Goal: Task Accomplishment & Management: Use online tool/utility

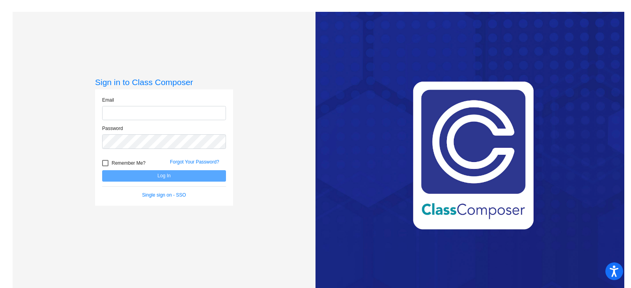
type input "[PERSON_NAME][EMAIL_ADDRESS][PERSON_NAME][DOMAIN_NAME]"
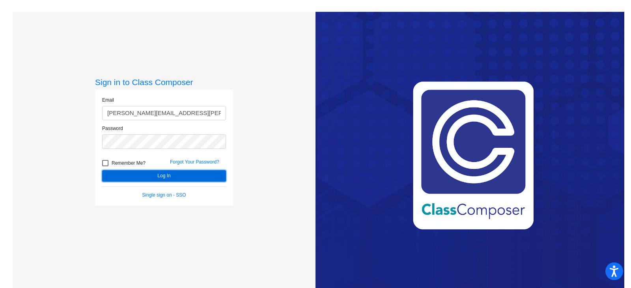
click at [146, 176] on button "Log In" at bounding box center [164, 175] width 124 height 11
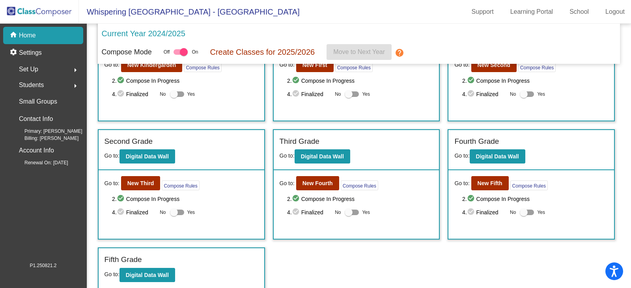
scroll to position [60, 0]
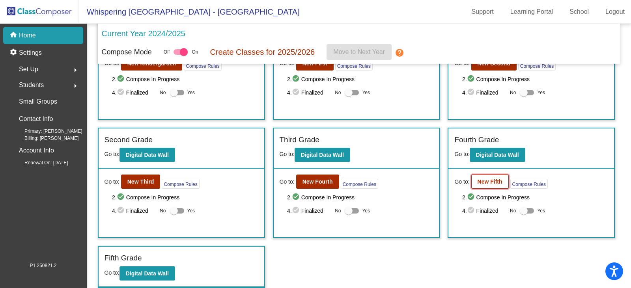
click at [482, 182] on b "New Fifth" at bounding box center [490, 182] width 25 height 6
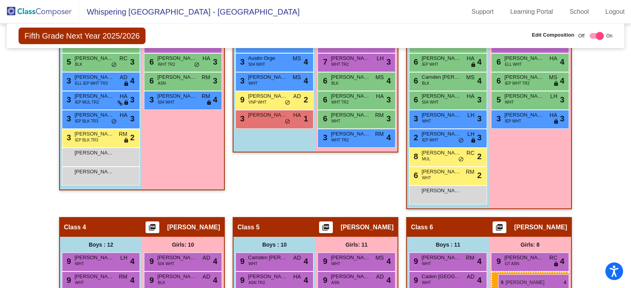
scroll to position [352, 0]
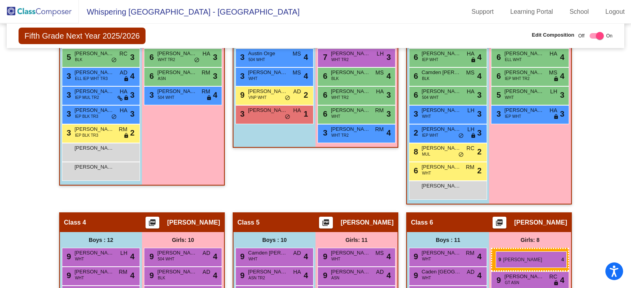
drag, startPoint x: 167, startPoint y: 74, endPoint x: 496, endPoint y: 252, distance: 374.0
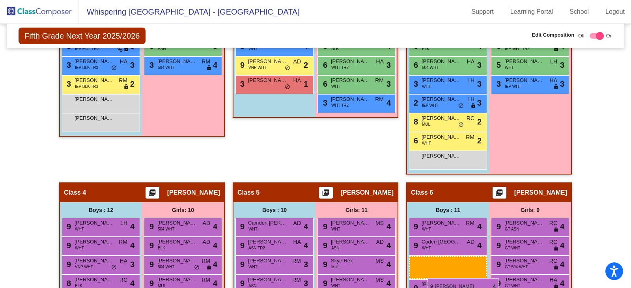
scroll to position [385, 0]
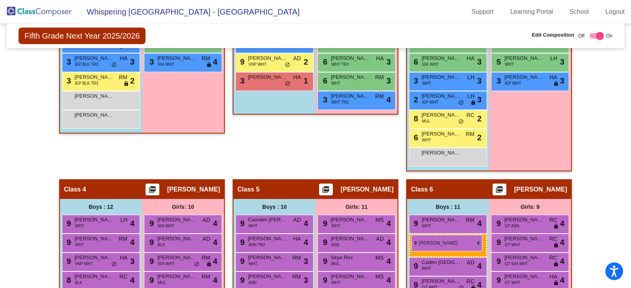
drag, startPoint x: 87, startPoint y: 97, endPoint x: 411, endPoint y: 235, distance: 352.6
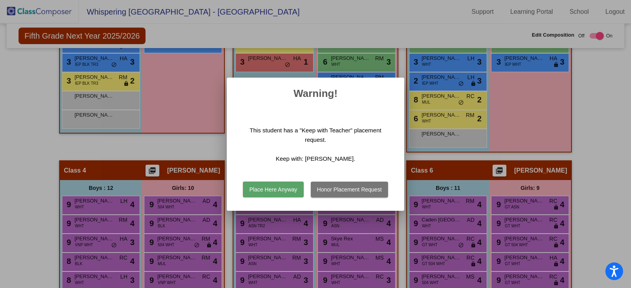
click at [267, 187] on button "Place Here Anyway" at bounding box center [273, 190] width 60 height 16
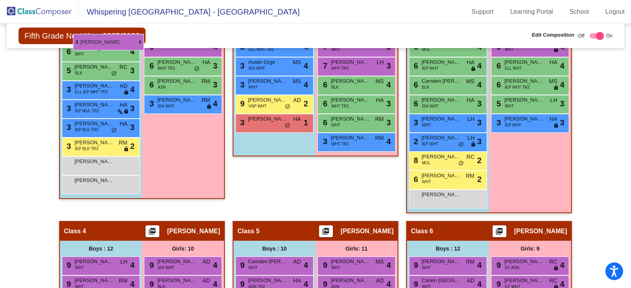
scroll to position [334, 0]
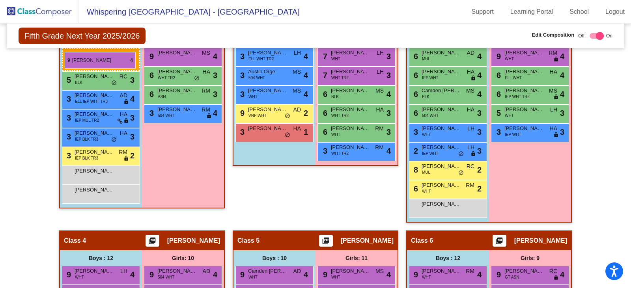
drag, startPoint x: 434, startPoint y: 171, endPoint x: 65, endPoint y: 52, distance: 387.9
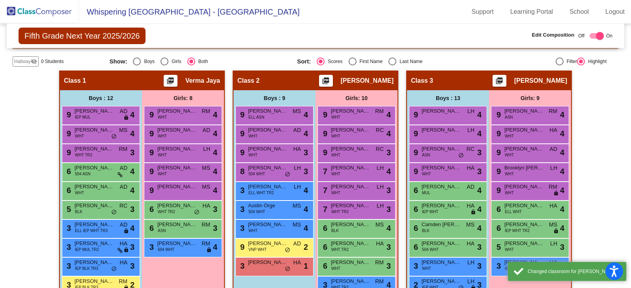
scroll to position [195, 0]
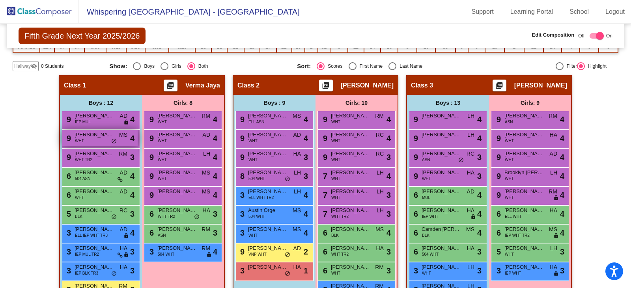
click at [99, 146] on div "9 [PERSON_NAME] WHT MS lock do_not_disturb_alt 4" at bounding box center [99, 138] width 75 height 16
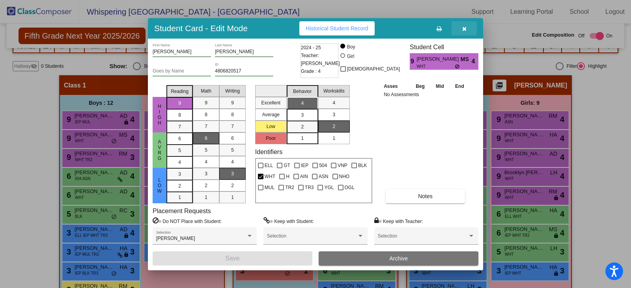
click at [464, 28] on icon "button" at bounding box center [464, 29] width 4 height 6
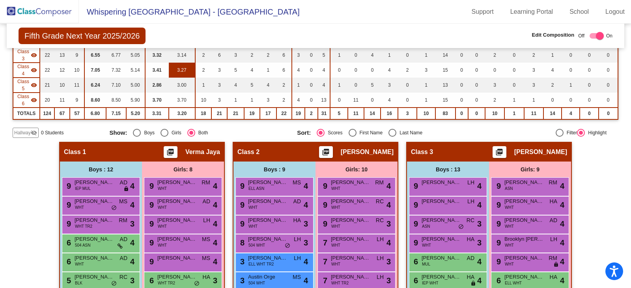
scroll to position [116, 0]
